Goal: Task Accomplishment & Management: Manage account settings

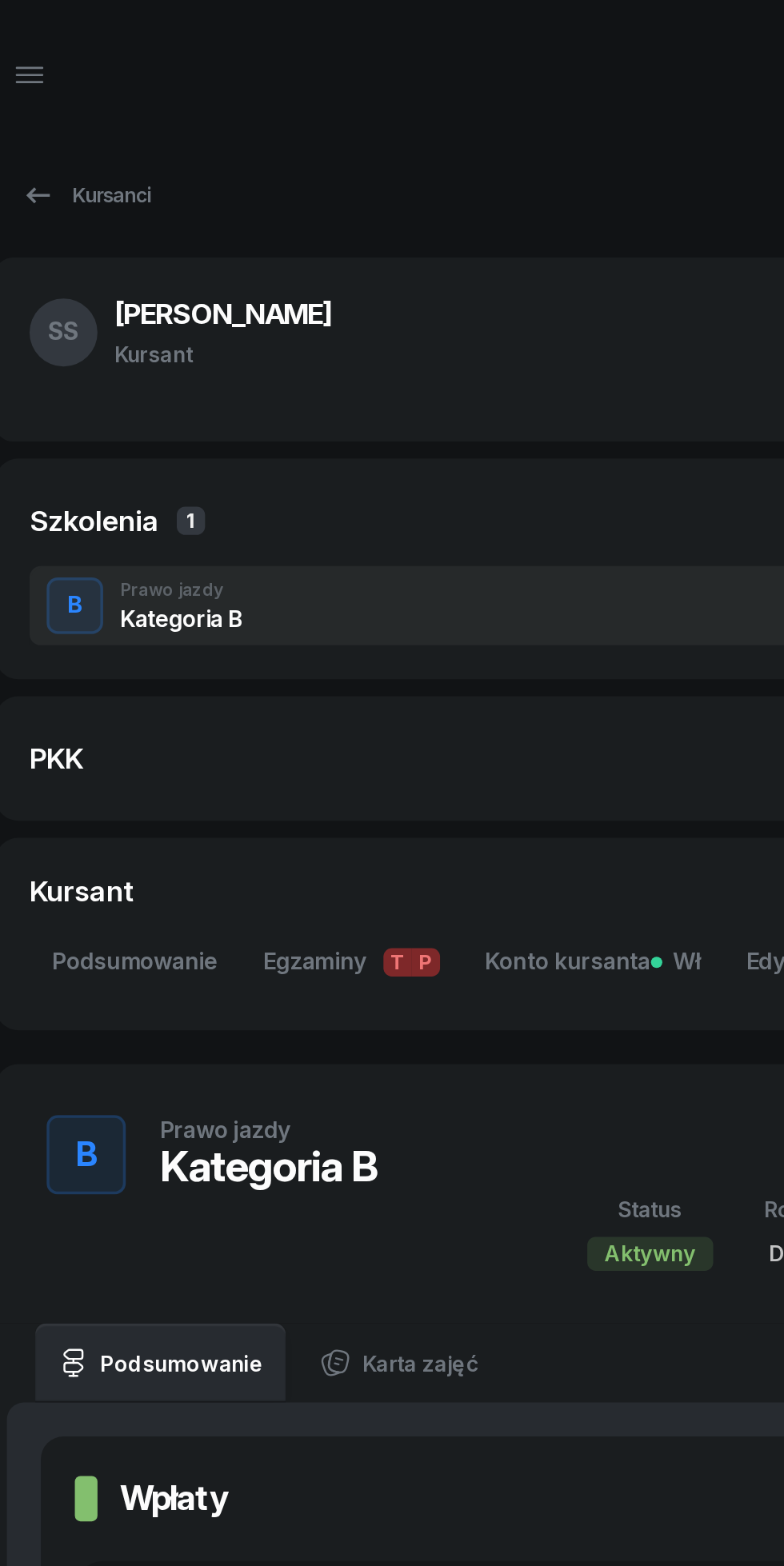
click at [28, 43] on icon "button" at bounding box center [38, 42] width 19 height 19
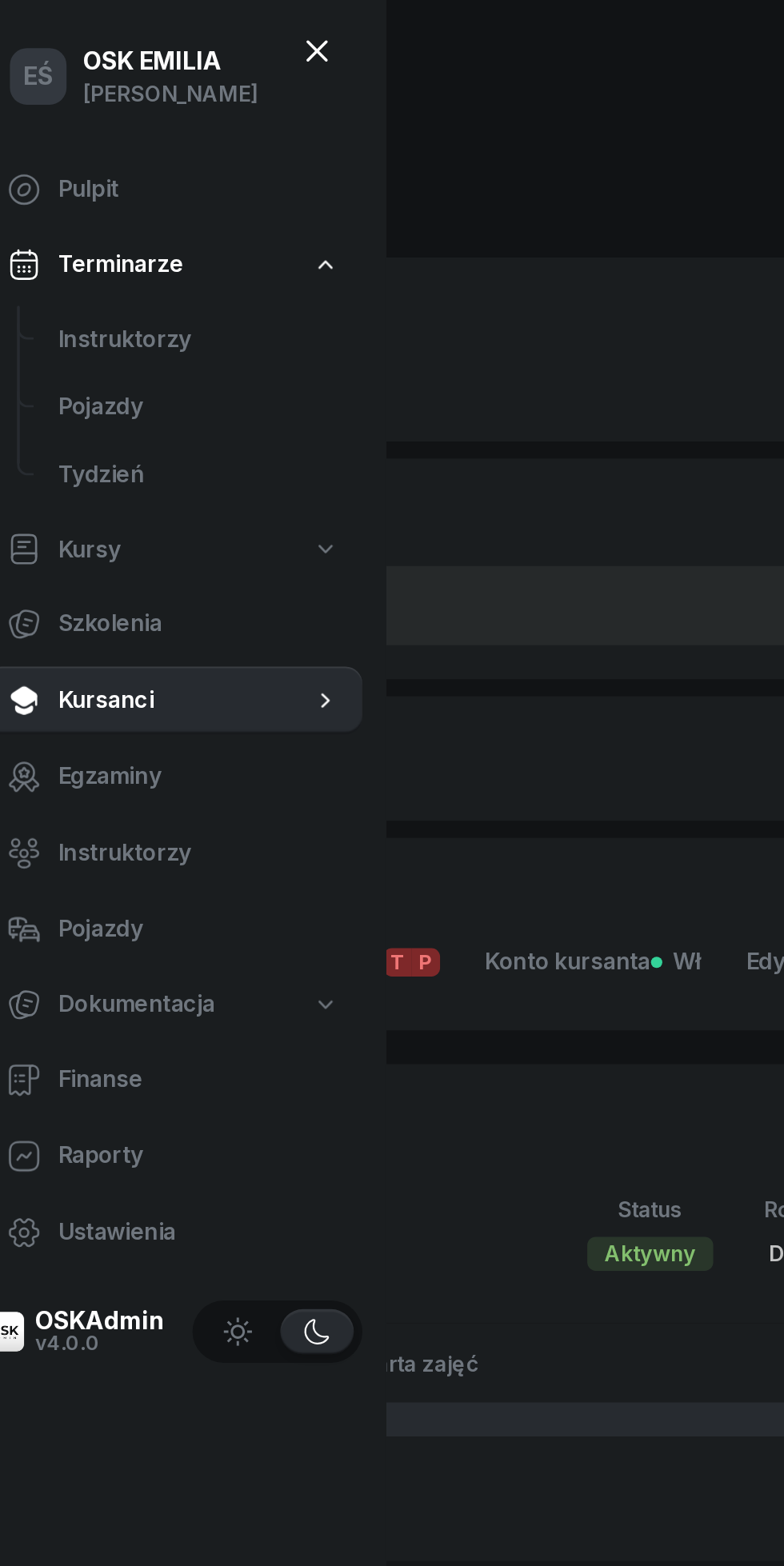
click at [86, 403] on span "Kursanci" at bounding box center [126, 396] width 143 height 21
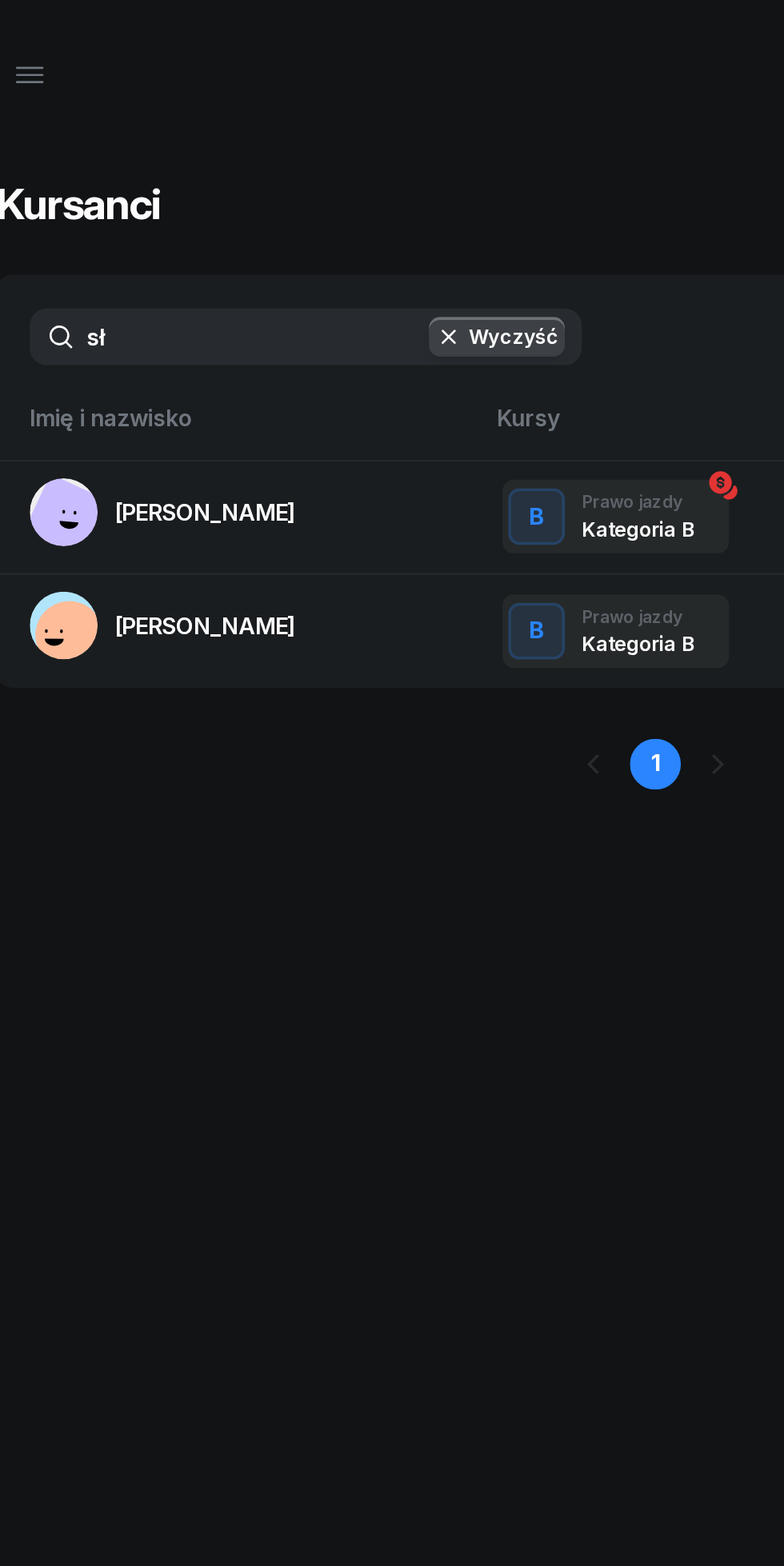
click at [302, 192] on button "Wyczyść" at bounding box center [302, 191] width 77 height 22
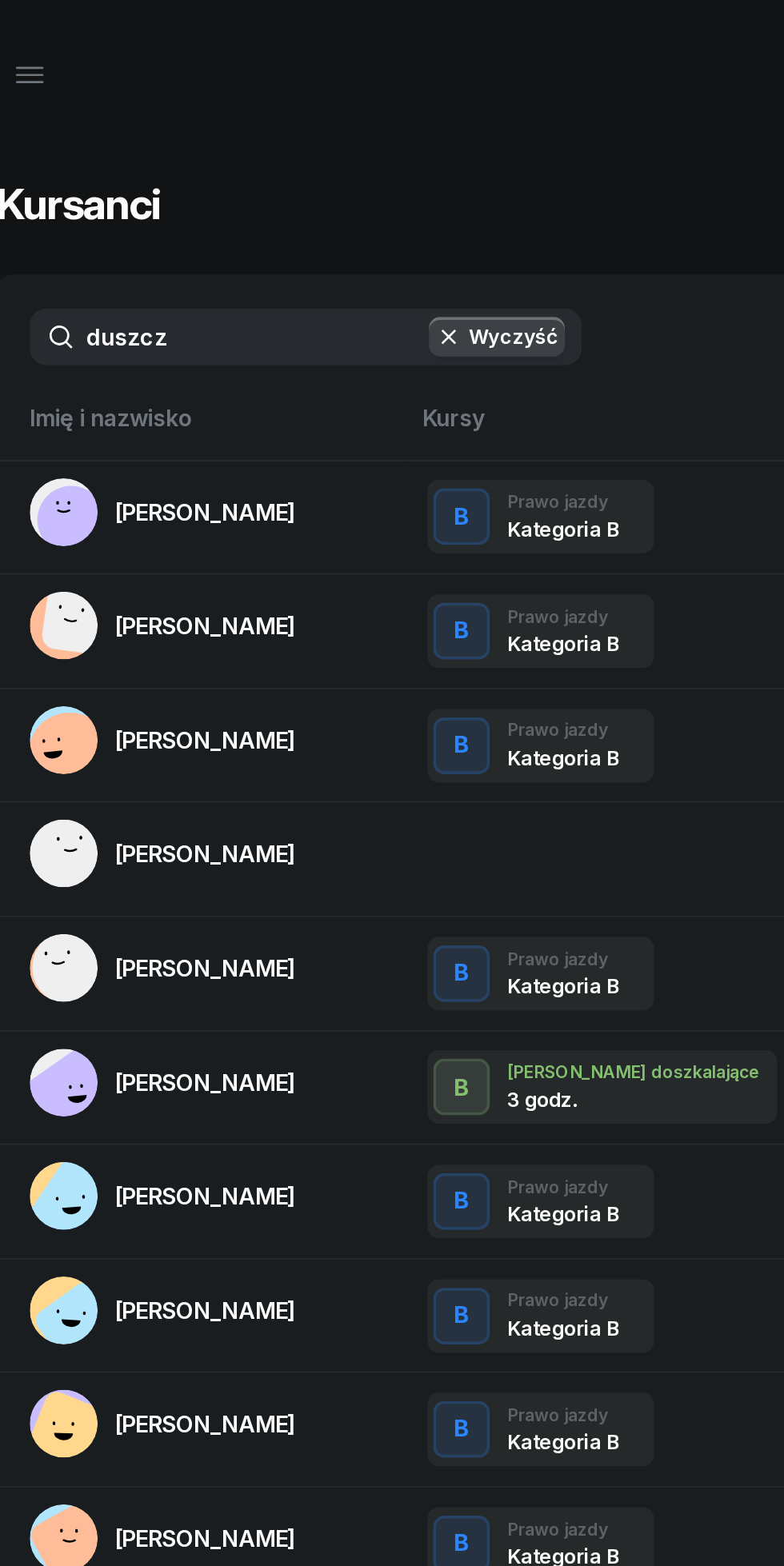
type input "duszcza"
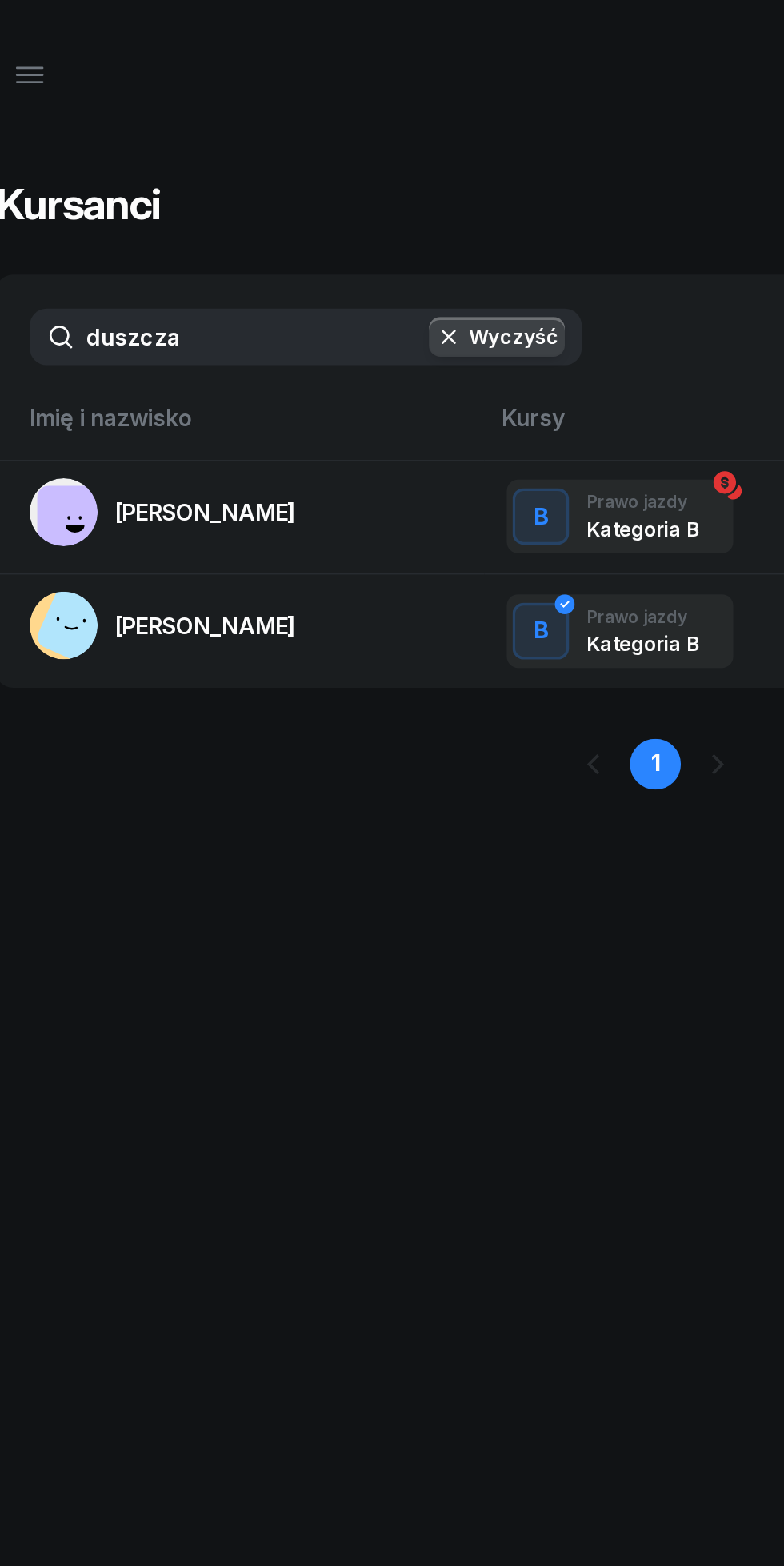
click at [116, 285] on span "[PERSON_NAME]" at bounding box center [137, 289] width 103 height 16
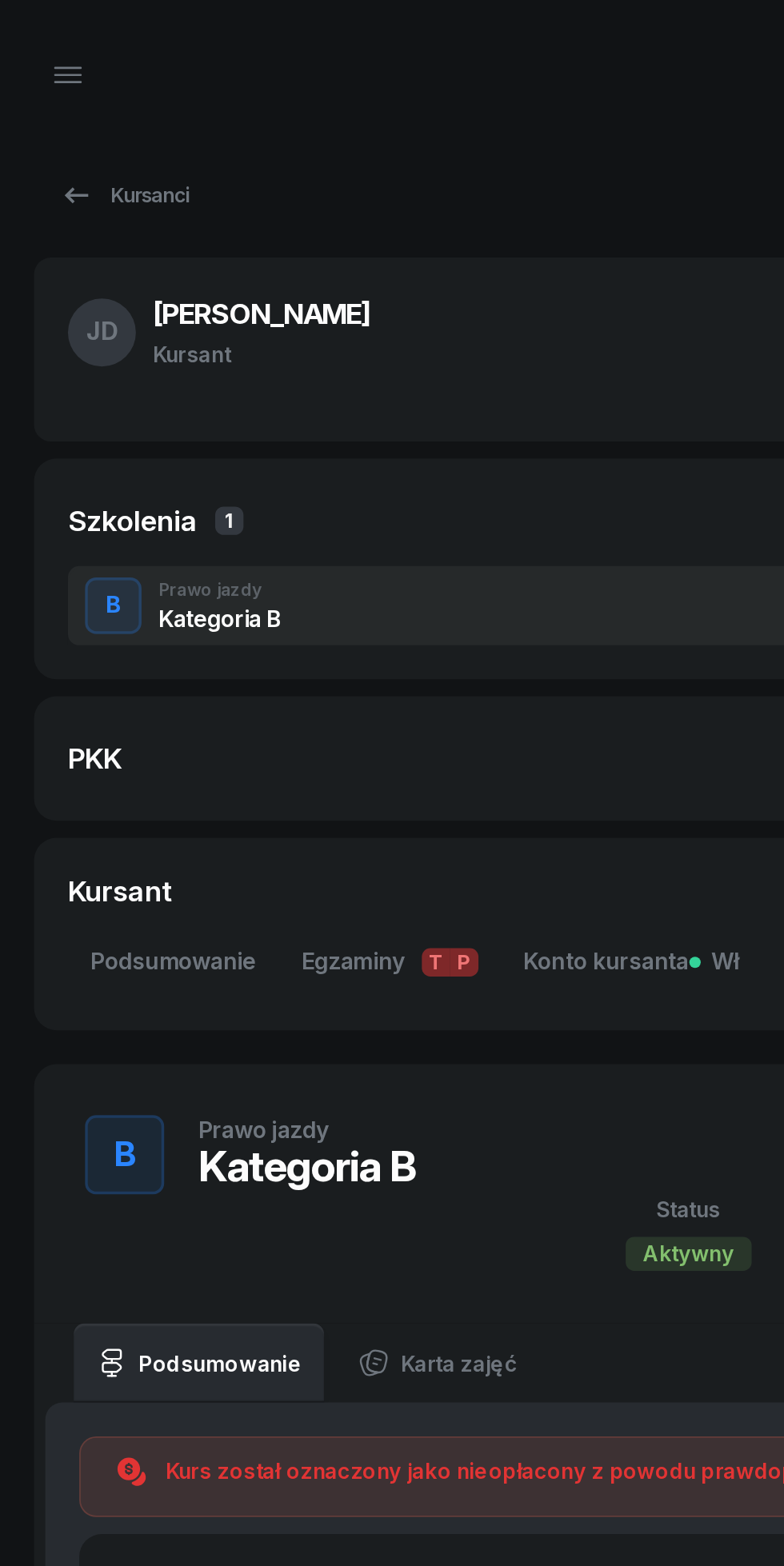
click at [43, 26] on button "button" at bounding box center [38, 42] width 39 height 39
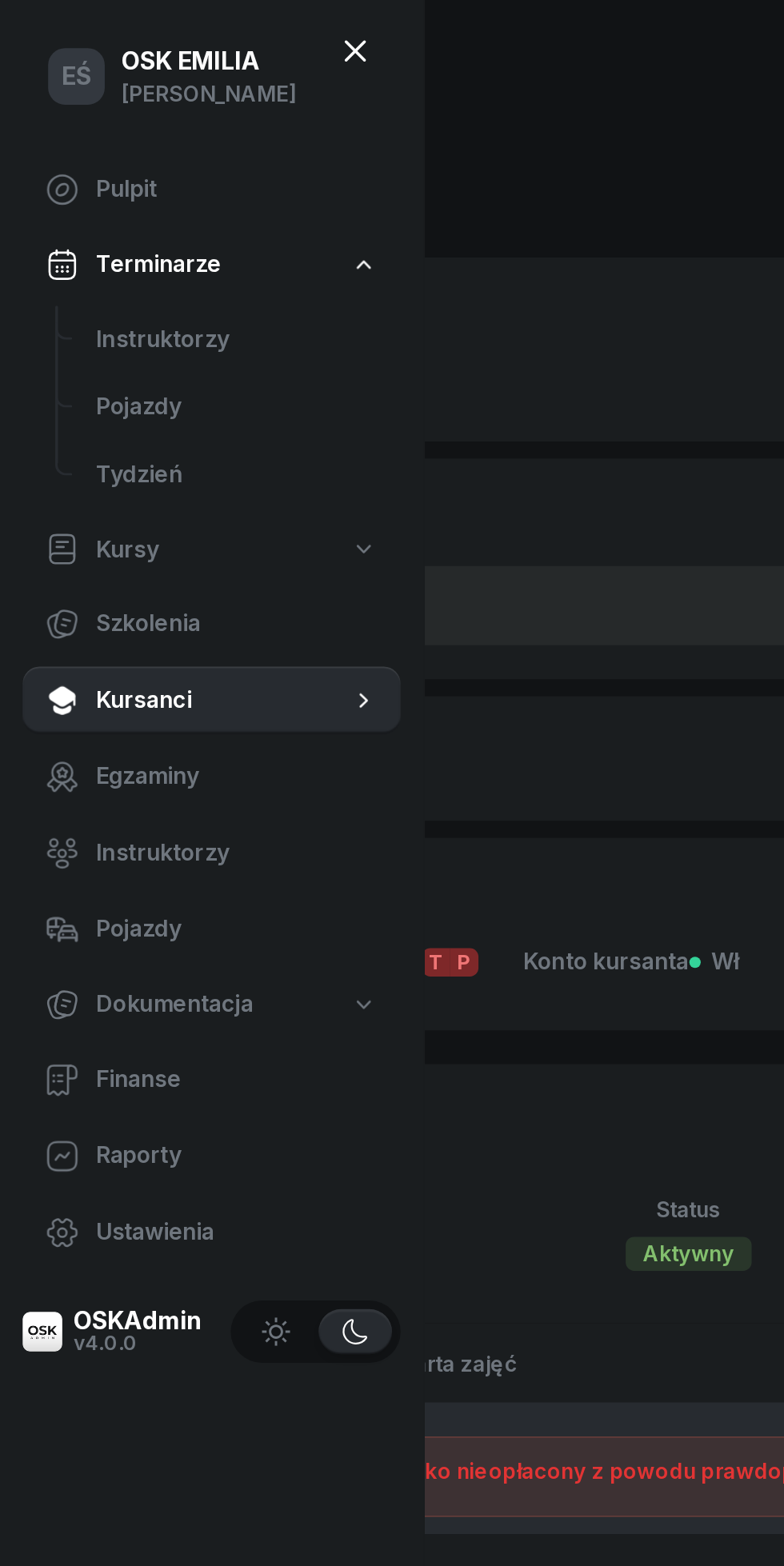
click at [74, 185] on span "Instruktorzy" at bounding box center [134, 192] width 159 height 21
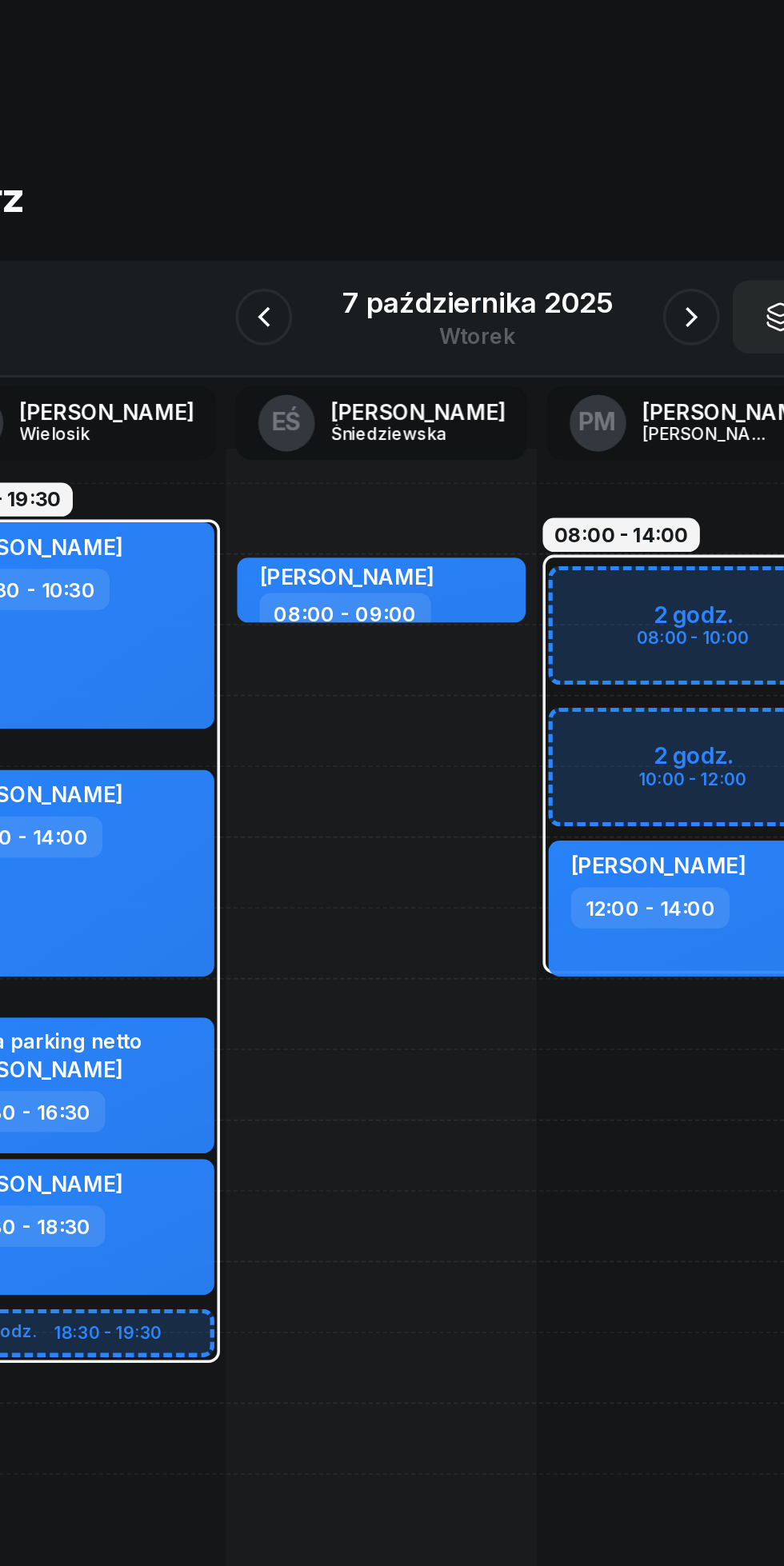
click at [380, 167] on div "7 października 2025" at bounding box center [392, 171] width 153 height 16
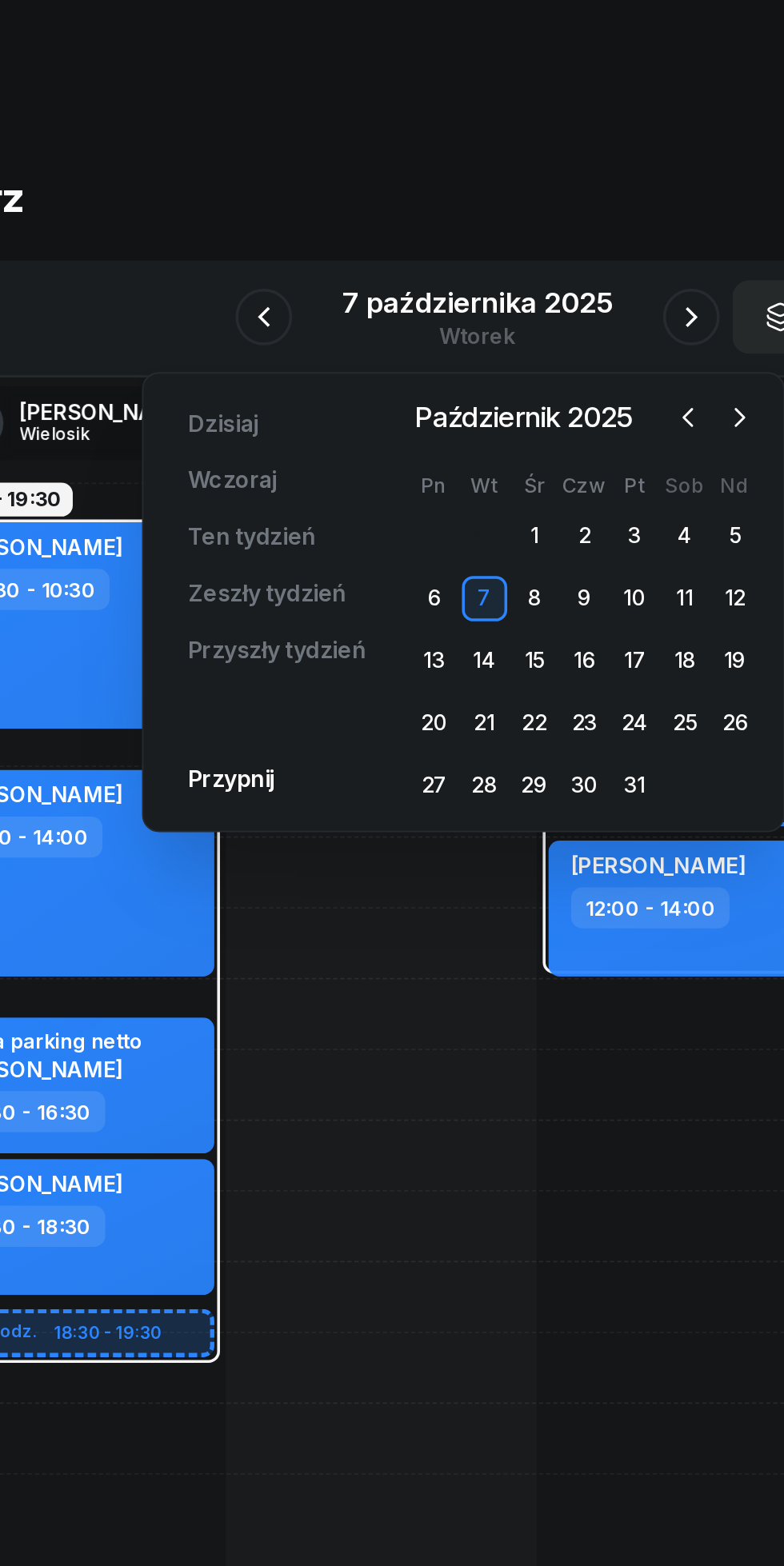
click at [511, 236] on icon "button" at bounding box center [511, 236] width 16 height 16
click at [424, 339] on div "10" at bounding box center [424, 338] width 26 height 26
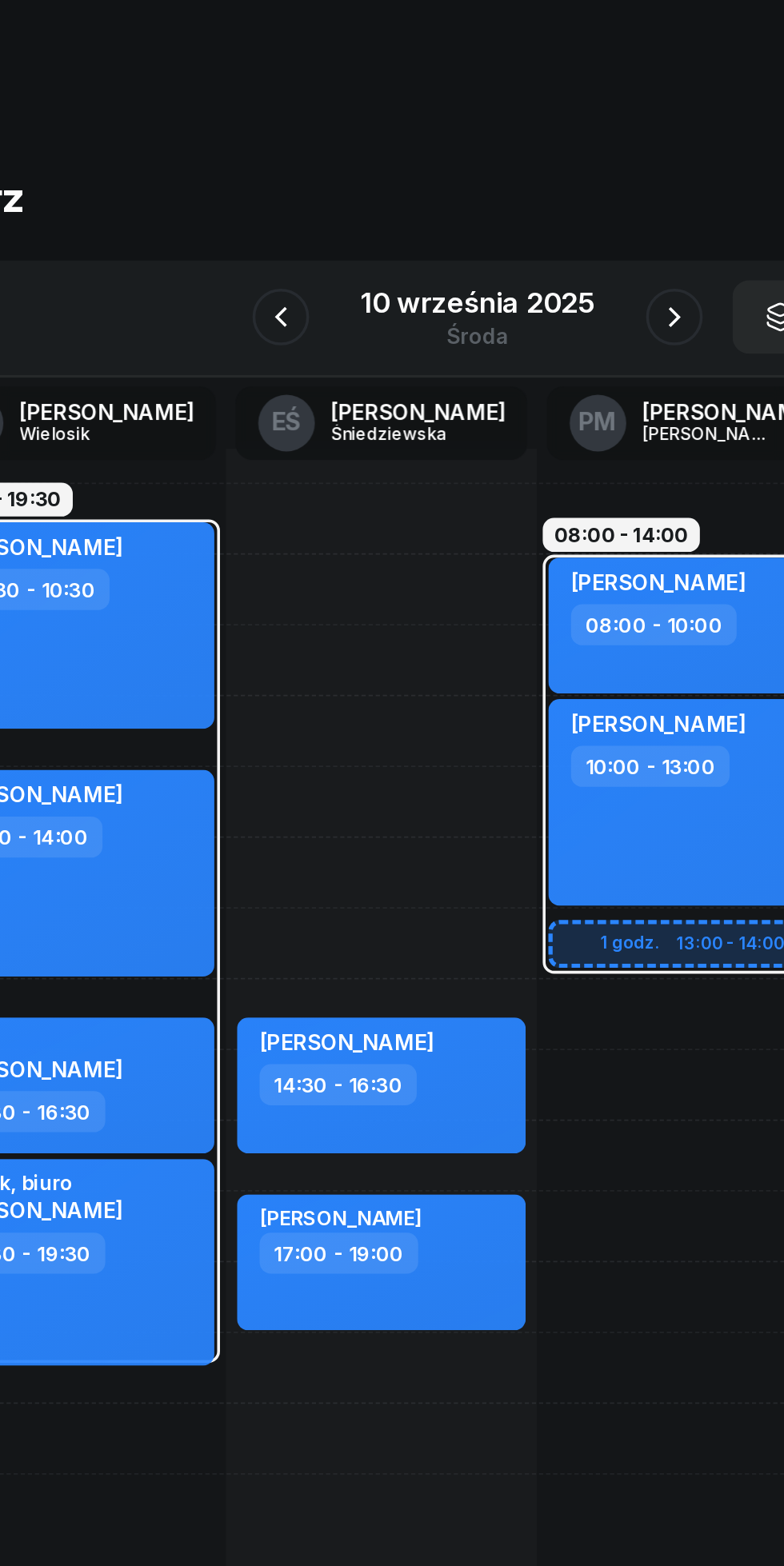
click at [501, 179] on icon "button" at bounding box center [503, 179] width 19 height 19
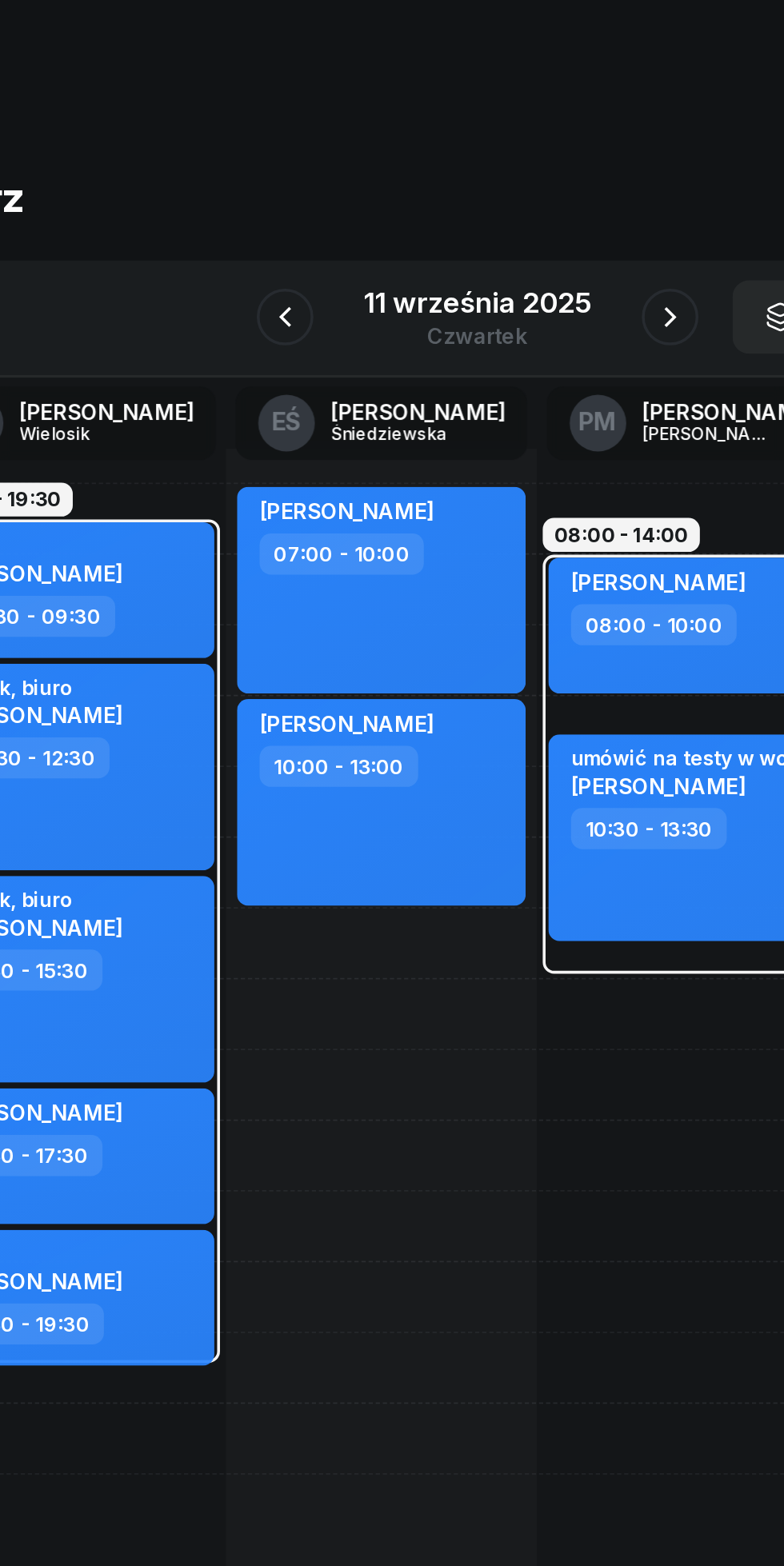
click at [279, 185] on icon "button" at bounding box center [283, 179] width 19 height 19
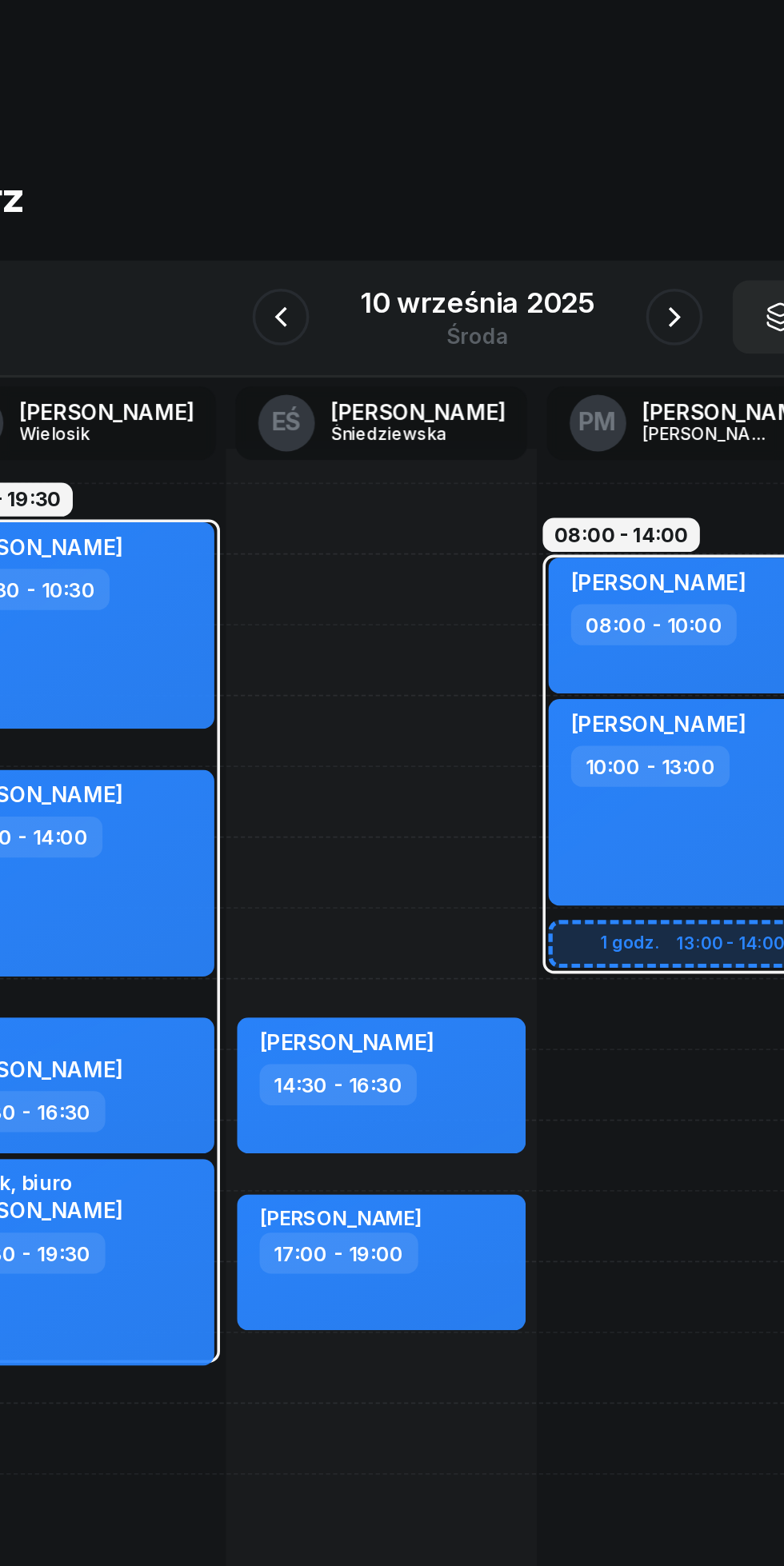
click at [501, 180] on icon "button" at bounding box center [503, 179] width 19 height 19
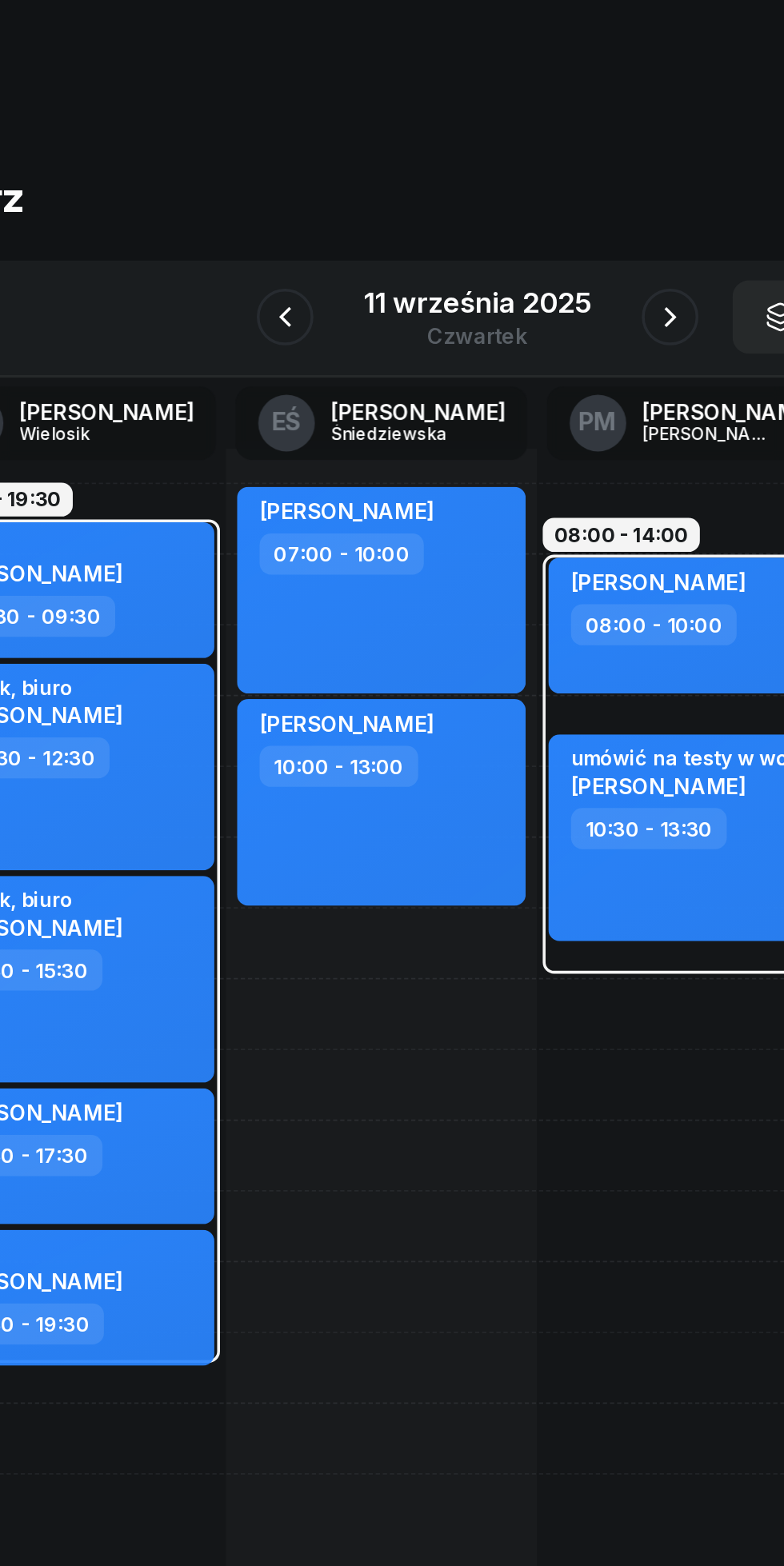
click at [499, 178] on icon "button" at bounding box center [500, 179] width 6 height 11
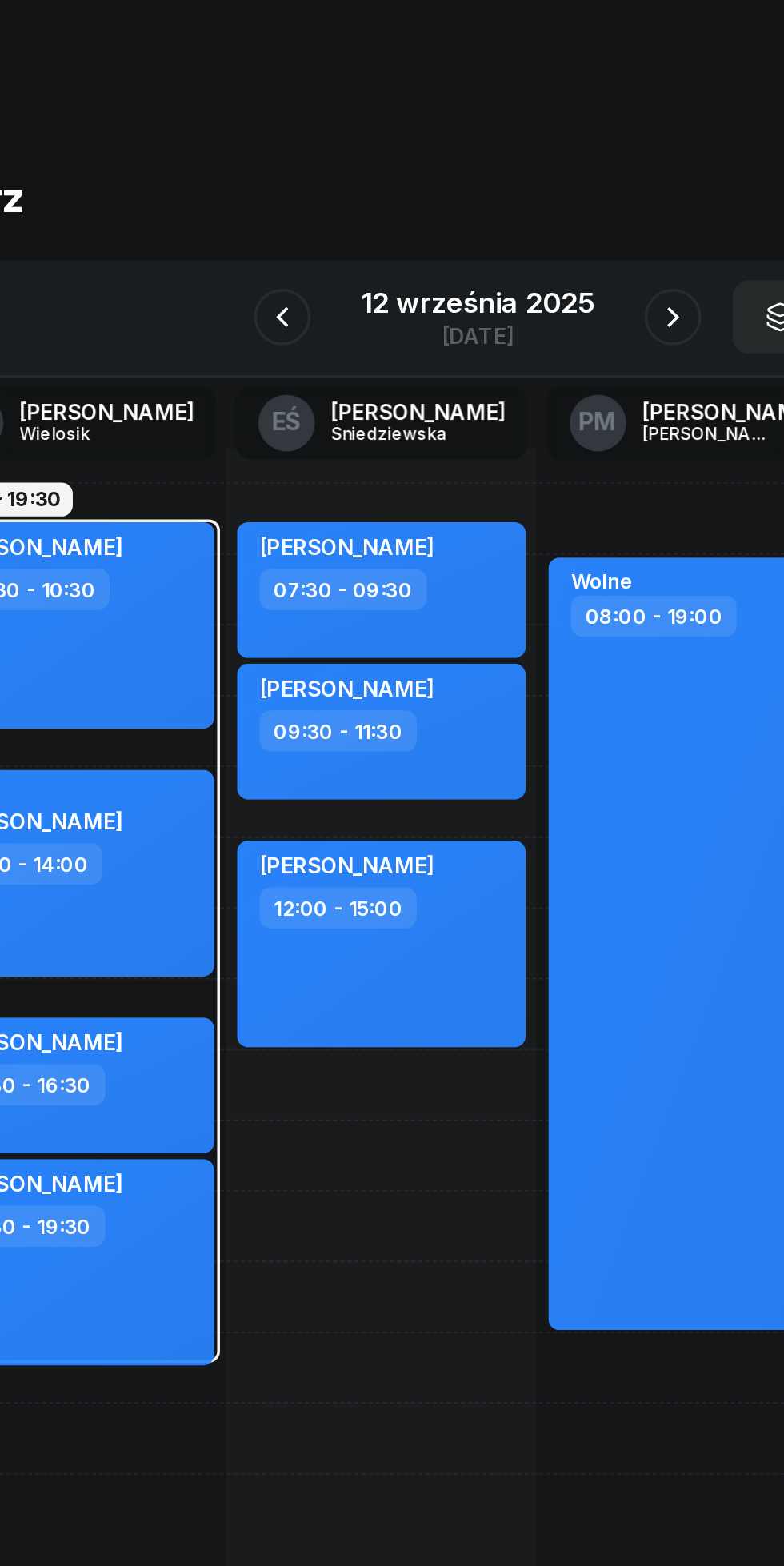
click at [501, 180] on icon "button" at bounding box center [502, 179] width 19 height 19
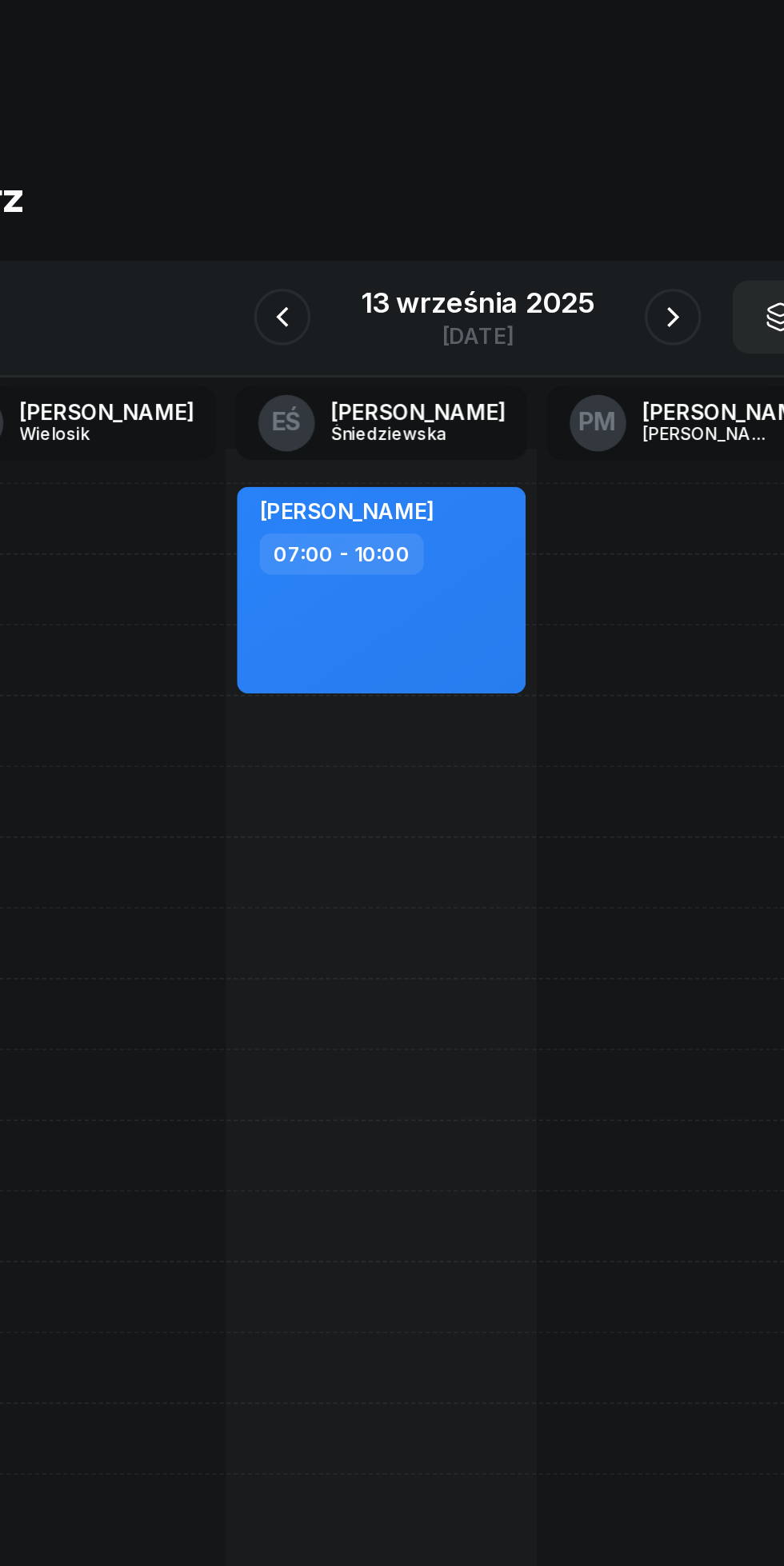
click at [499, 173] on icon "button" at bounding box center [502, 179] width 19 height 19
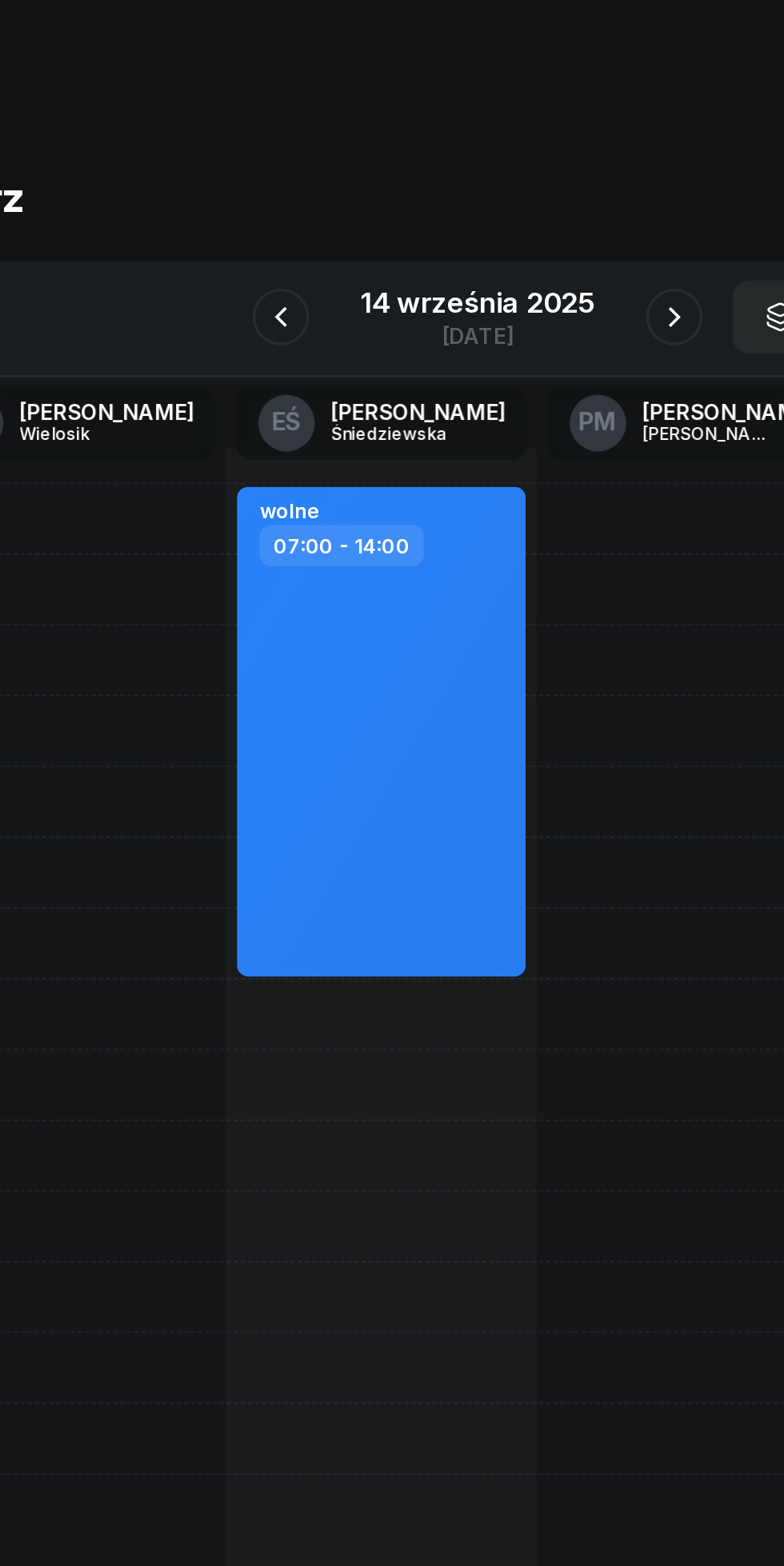
click at [502, 179] on icon "button" at bounding box center [503, 179] width 19 height 19
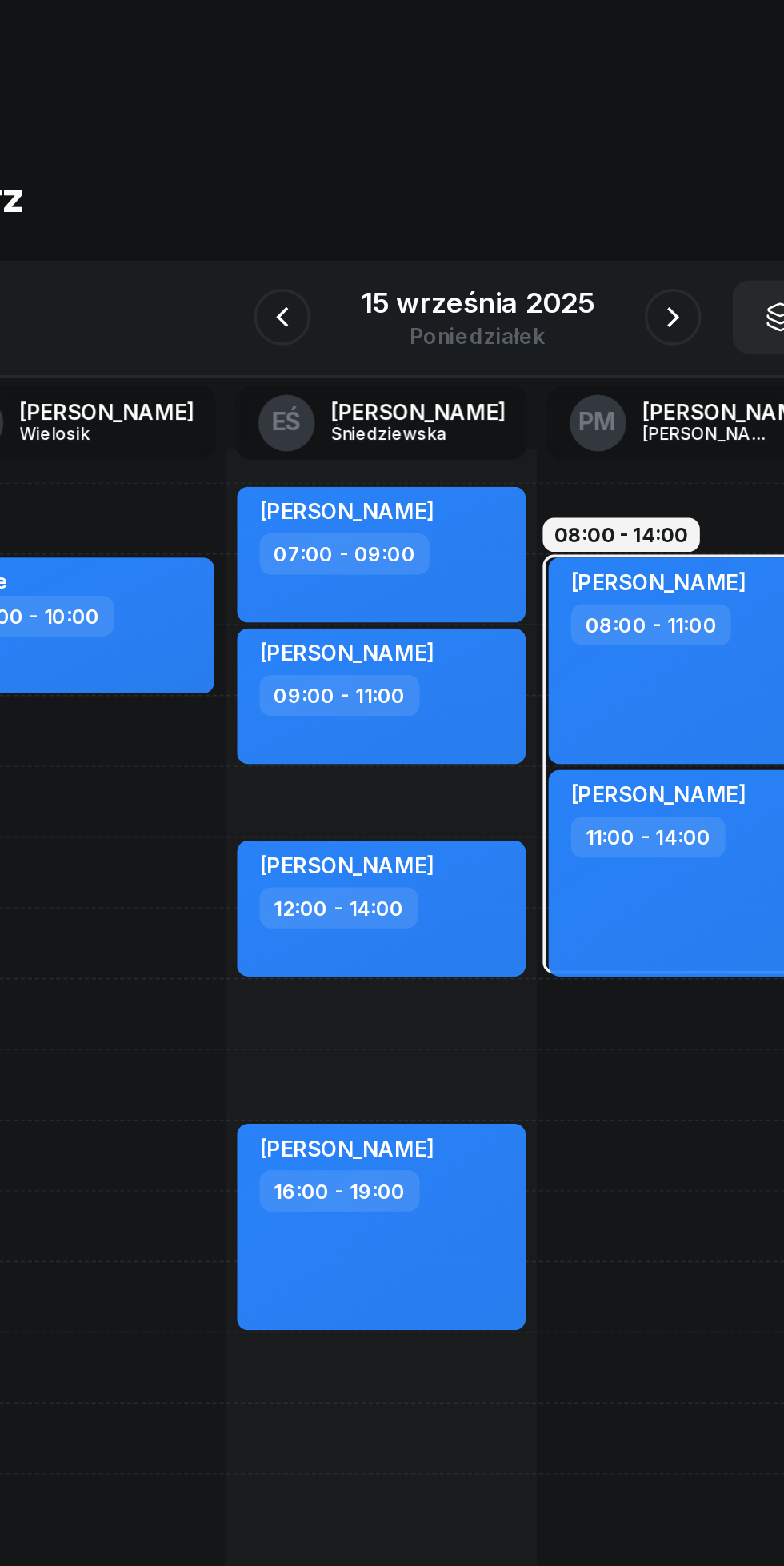
click at [501, 179] on icon "button" at bounding box center [502, 179] width 19 height 19
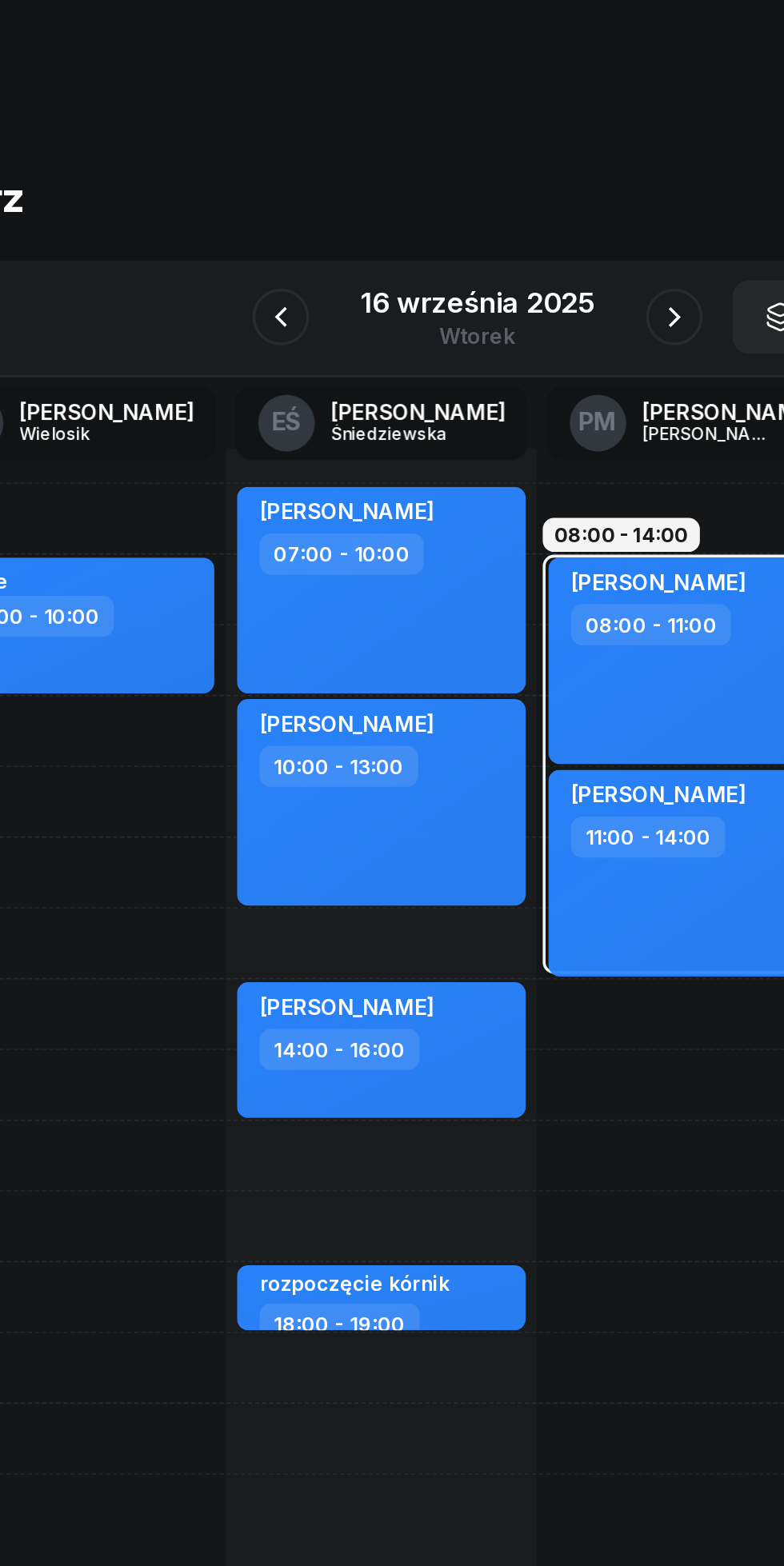
click at [503, 181] on icon "button" at bounding box center [502, 179] width 6 height 11
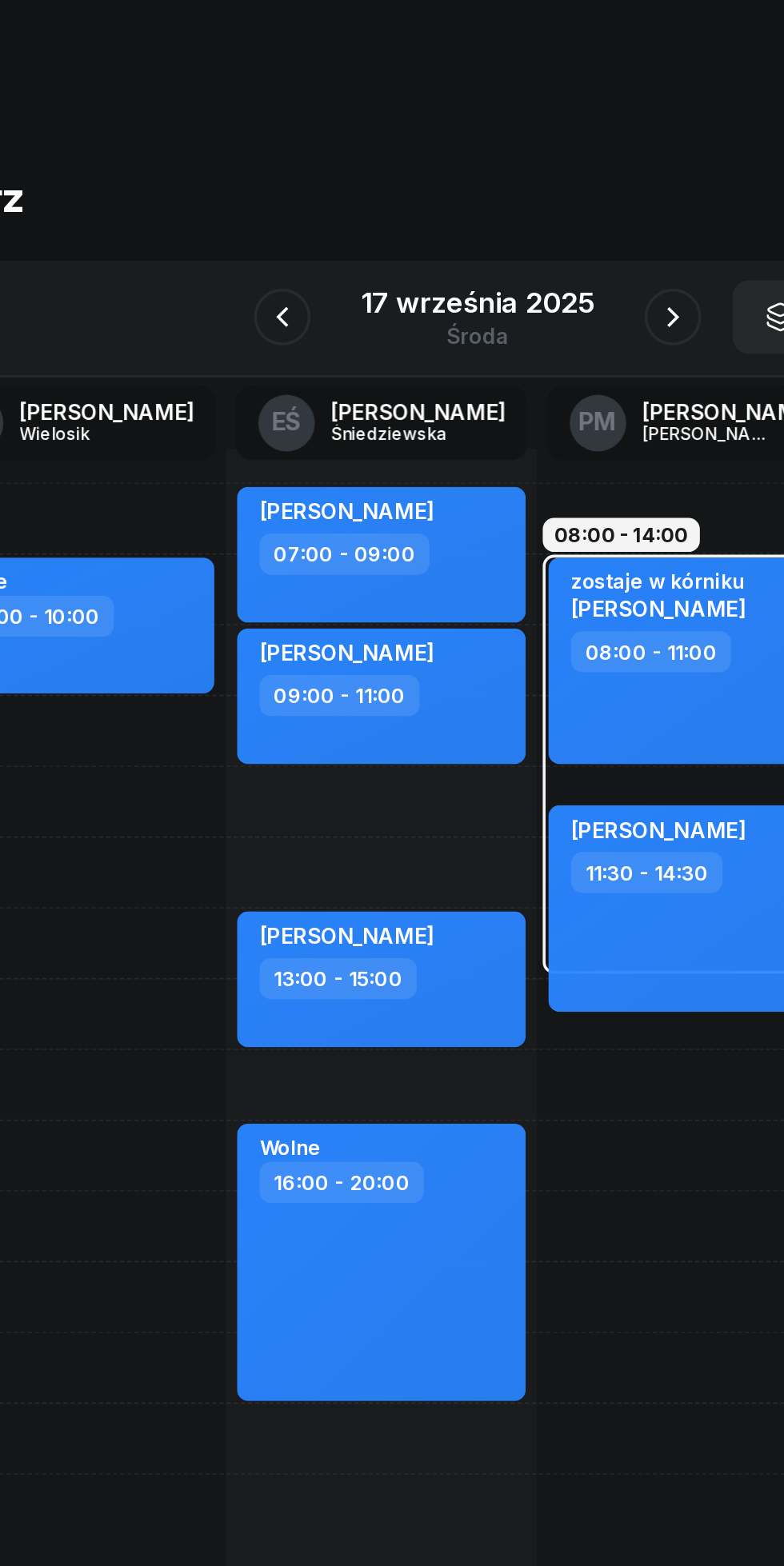
click at [502, 190] on button "button" at bounding box center [502, 179] width 32 height 32
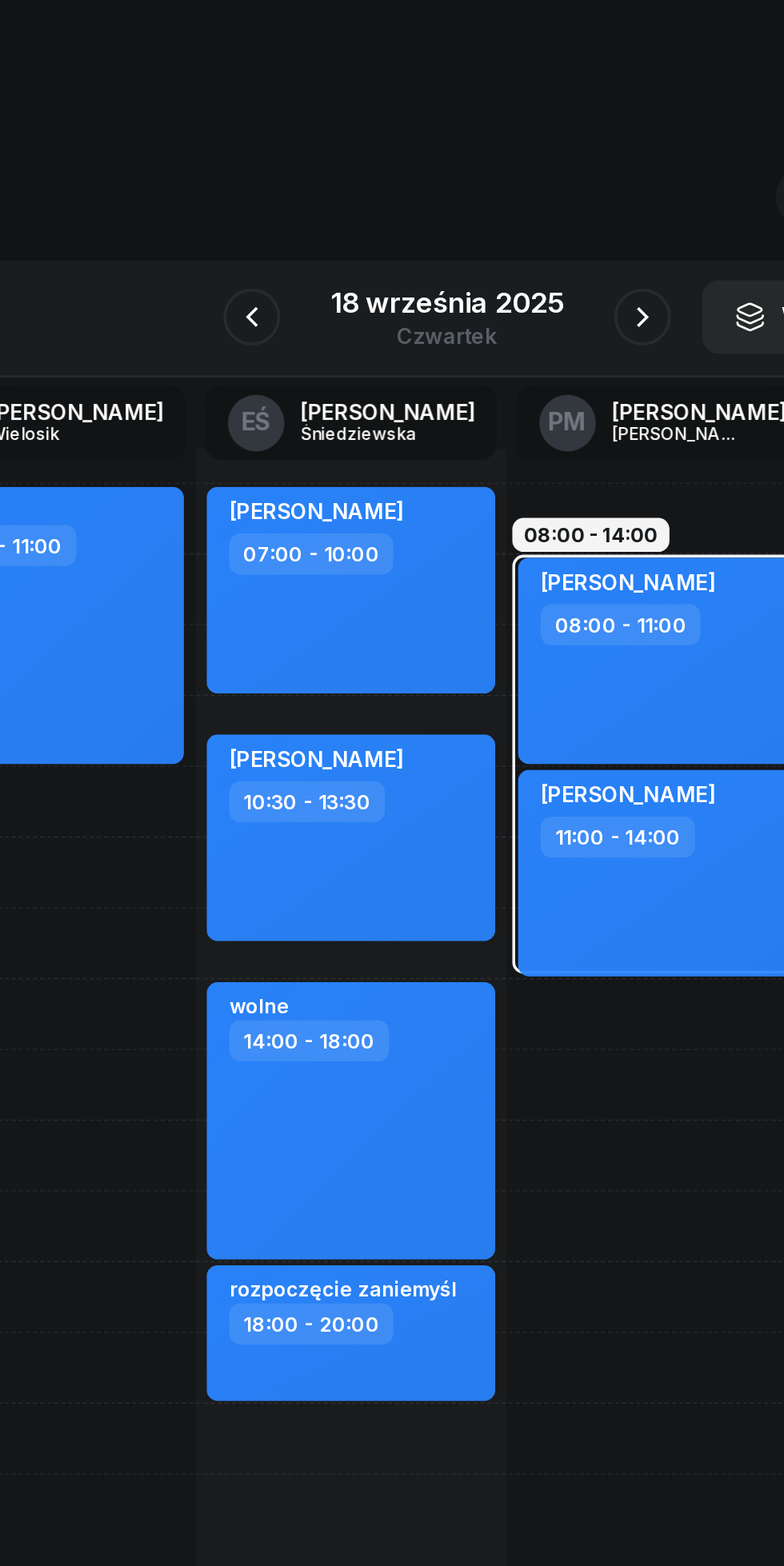
click at [514, 185] on button "button" at bounding box center [502, 179] width 32 height 32
